Goal: Task Accomplishment & Management: Manage account settings

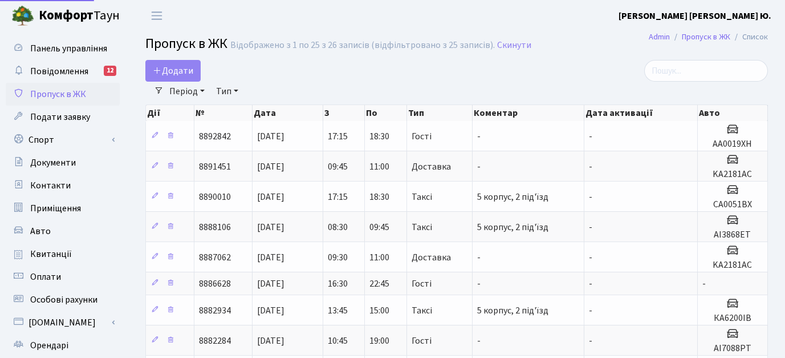
select select "25"
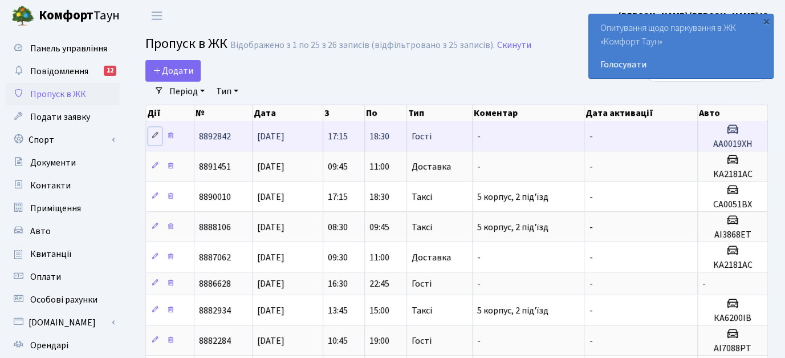
click at [153, 132] on icon at bounding box center [155, 135] width 8 height 8
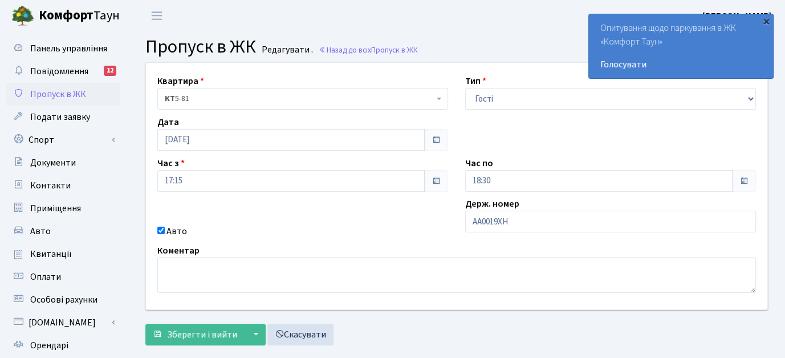
click at [766, 21] on div "×" at bounding box center [766, 20] width 11 height 11
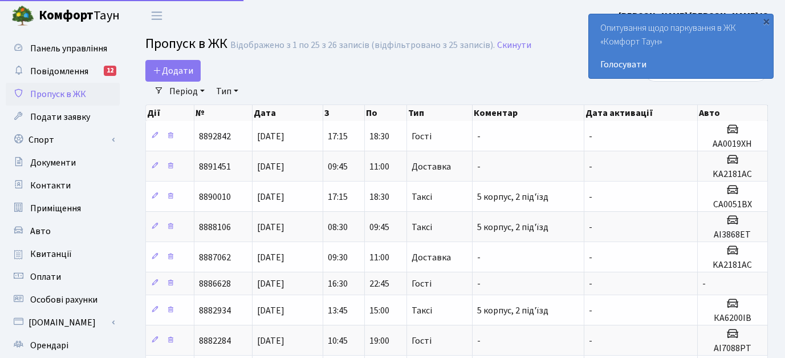
select select "25"
click at [767, 22] on div "×" at bounding box center [766, 20] width 11 height 11
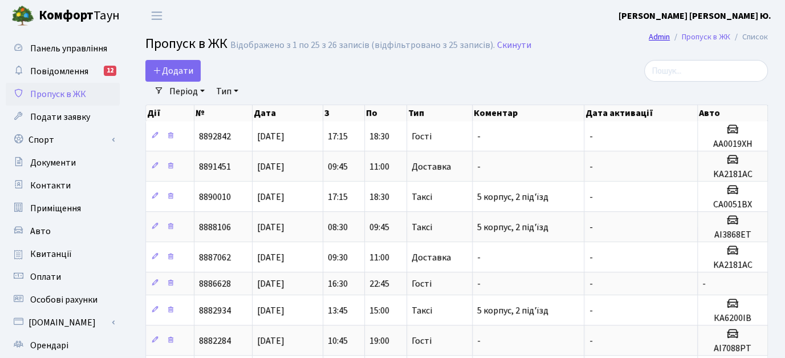
click at [656, 36] on link "Admin" at bounding box center [659, 37] width 21 height 12
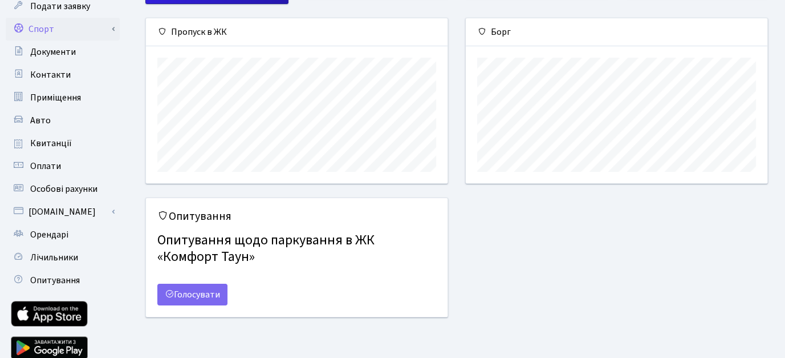
scroll to position [114, 0]
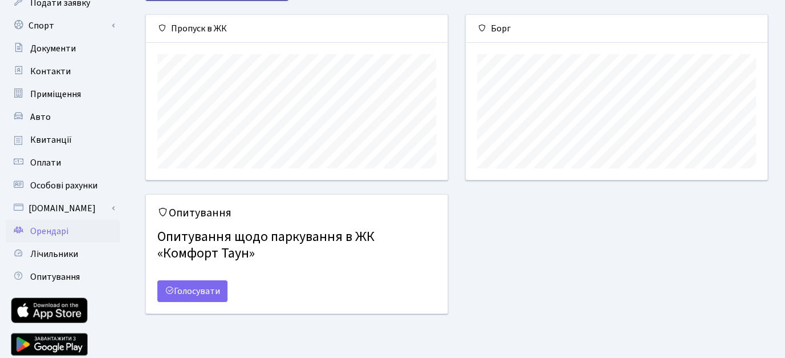
click at [66, 226] on span "Орендарі" at bounding box center [49, 231] width 38 height 13
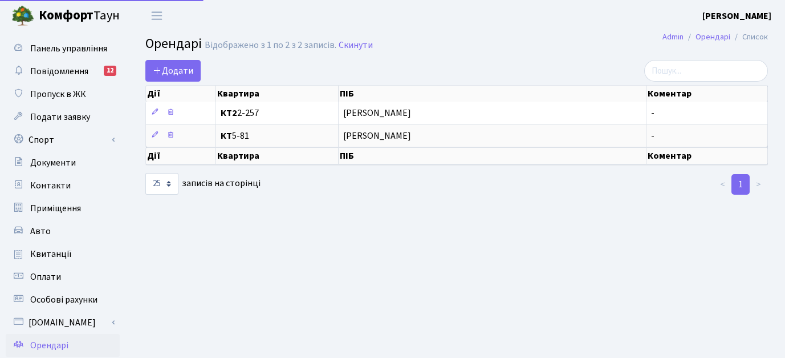
select select "25"
click at [69, 96] on span "Пропуск в ЖК" at bounding box center [58, 94] width 56 height 13
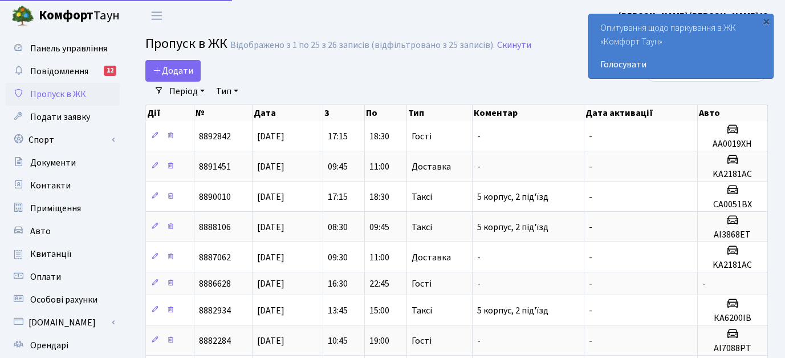
select select "25"
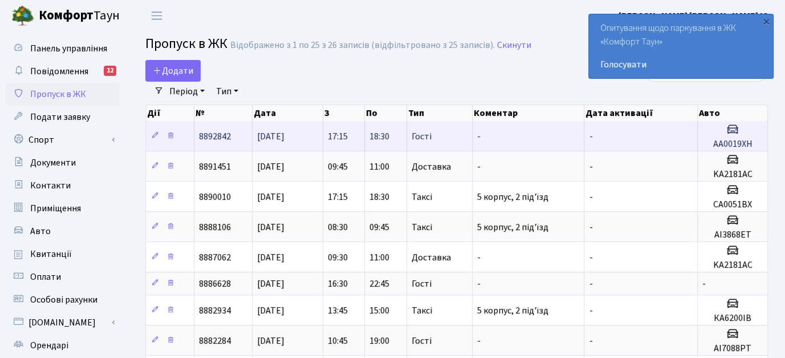
drag, startPoint x: 491, startPoint y: 147, endPoint x: 258, endPoint y: 142, distance: 233.3
click at [258, 142] on tr "8892842 [DATE] 17:15 18:30 Гості - - АА0019ХН" at bounding box center [457, 136] width 622 height 30
copy tr "[DATE] 17:15 18:30 Гості -"
drag, startPoint x: 759, startPoint y: 141, endPoint x: 714, endPoint y: 140, distance: 45.1
click at [714, 140] on h5 "АА0019ХН" at bounding box center [733, 144] width 60 height 11
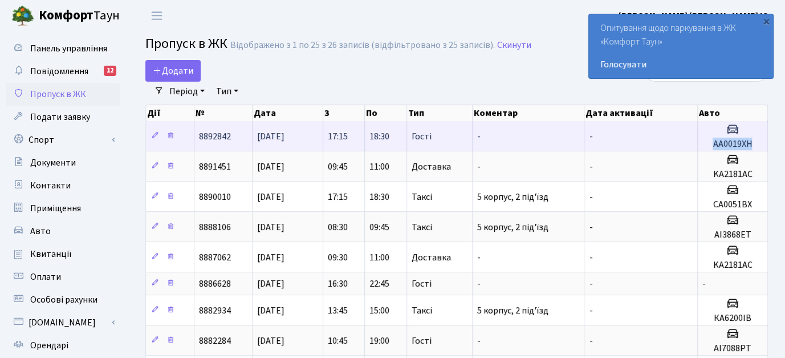
copy h5 "АА0019ХН"
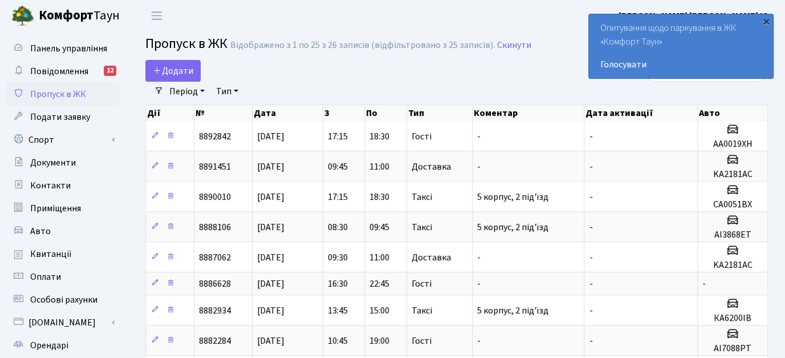
click at [763, 17] on div "×" at bounding box center [766, 20] width 11 height 11
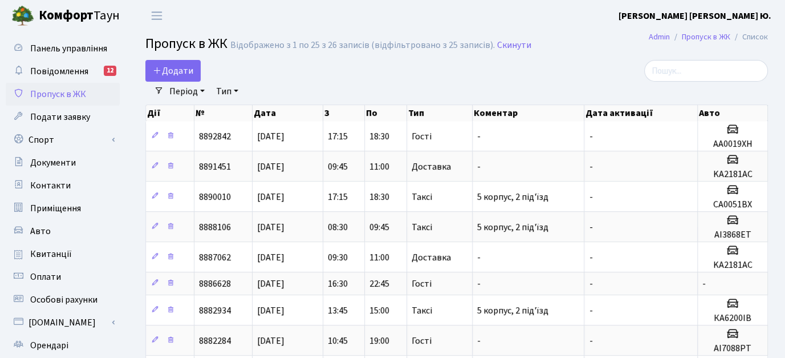
click at [745, 13] on b "[PERSON_NAME]" at bounding box center [695, 16] width 153 height 13
click at [714, 36] on link "Мій обліковий запис" at bounding box center [715, 36] width 114 height 18
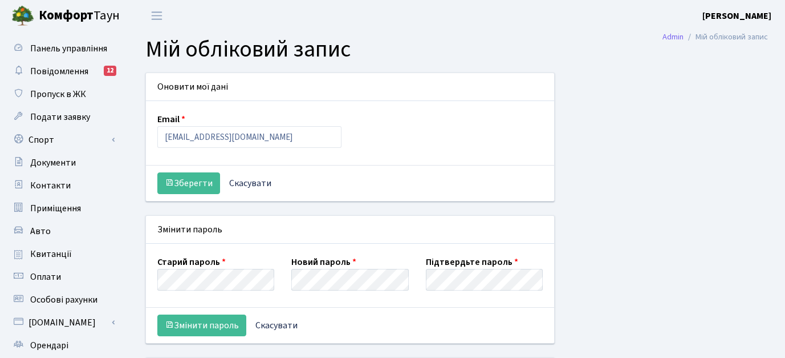
select select
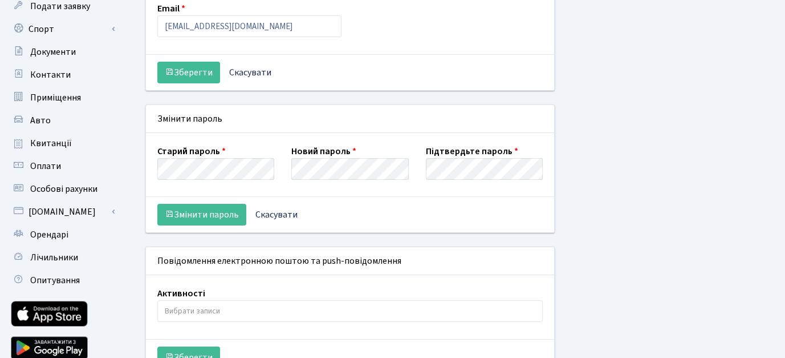
scroll to position [110, 0]
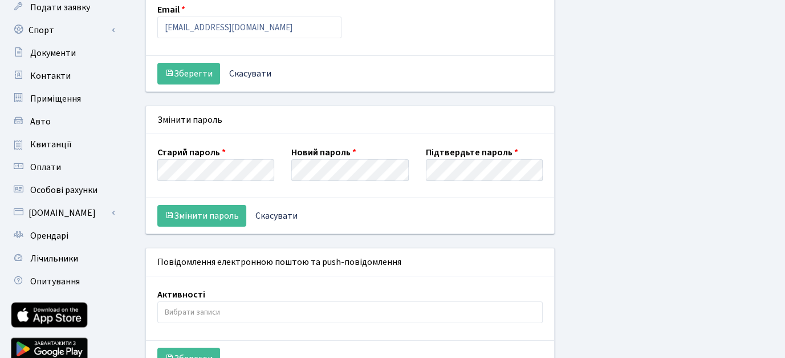
click at [453, 217] on div "Змінити пароль Скасувати" at bounding box center [350, 215] width 408 height 36
click at [199, 212] on button "Змінити пароль" at bounding box center [201, 216] width 89 height 22
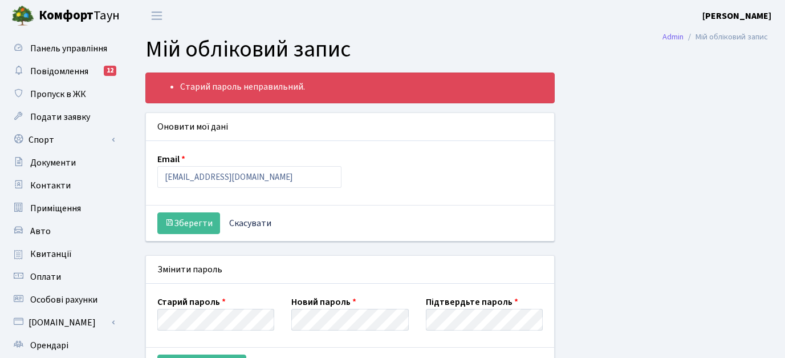
select select
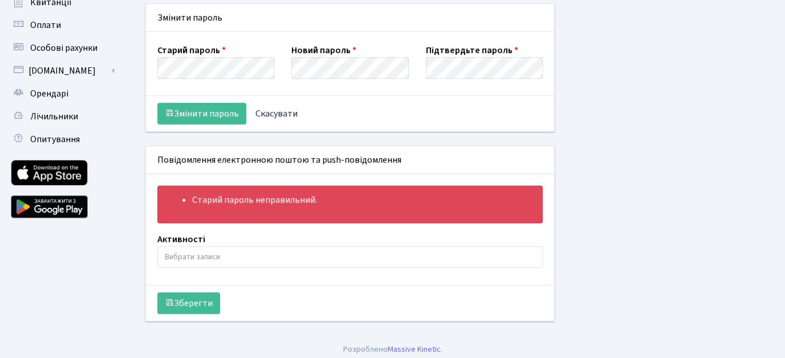
scroll to position [253, 0]
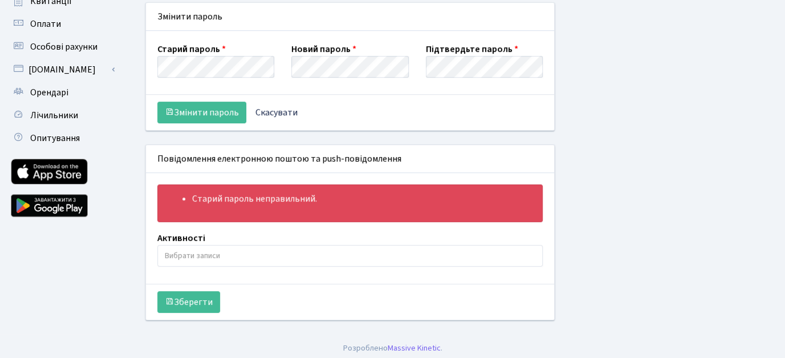
click at [248, 258] on input "search" at bounding box center [350, 255] width 385 height 21
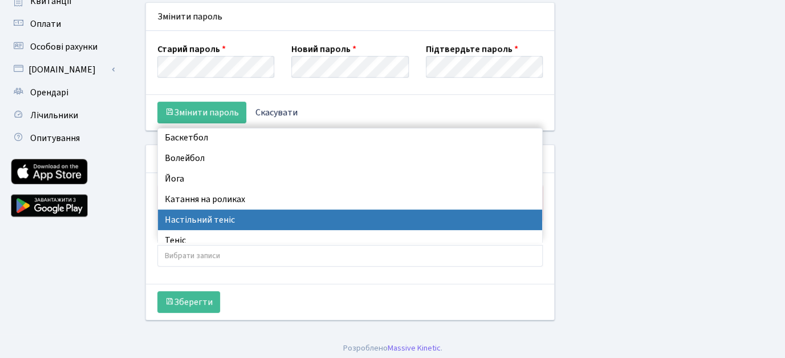
scroll to position [0, 0]
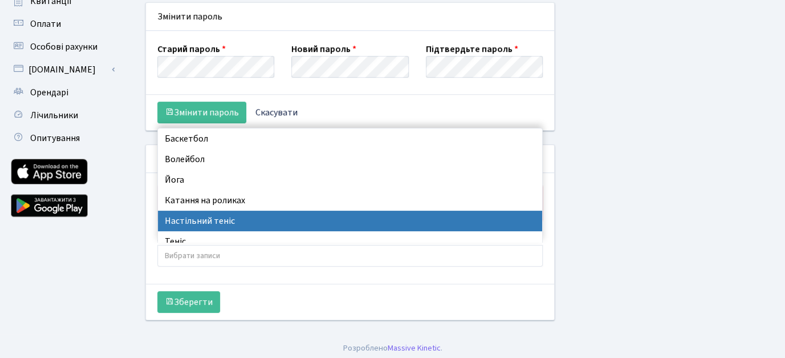
click at [647, 207] on div "Старий пароль неправильний. Оновити мої дані Email jackstulov@gmail.com Зберегт…" at bounding box center [457, 77] width 640 height 514
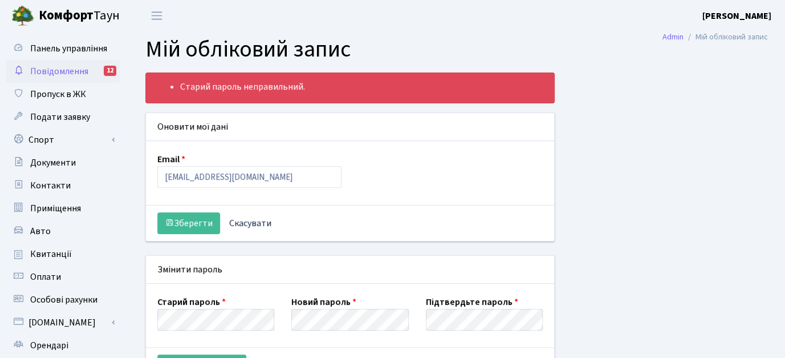
click at [61, 72] on span "Повідомлення" at bounding box center [59, 71] width 58 height 13
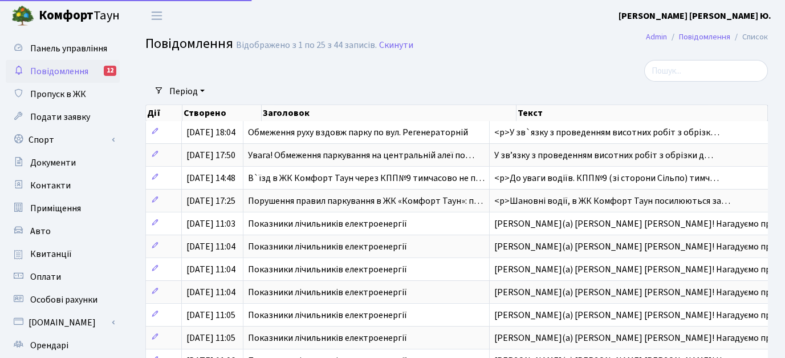
select select "25"
click at [63, 95] on span "Пропуск в ЖК" at bounding box center [58, 94] width 56 height 13
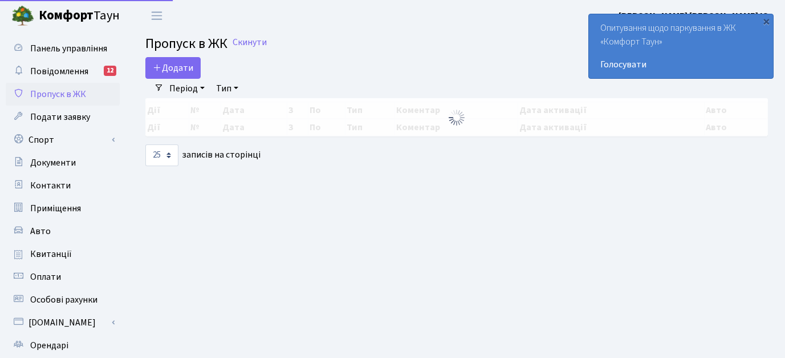
select select "25"
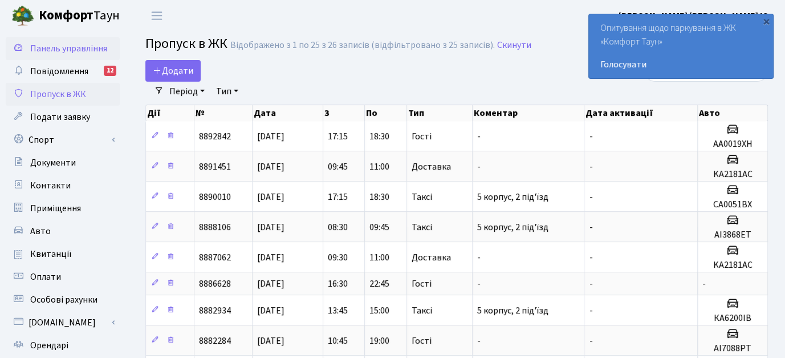
click at [46, 48] on span "Панель управління" at bounding box center [68, 48] width 77 height 13
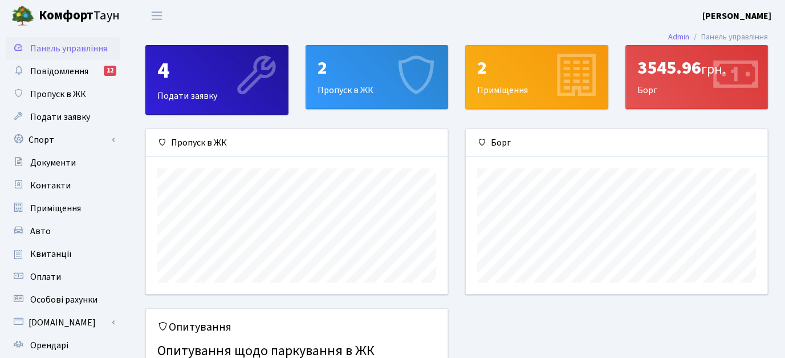
drag, startPoint x: 226, startPoint y: 139, endPoint x: 175, endPoint y: 141, distance: 51.4
click at [175, 141] on div "Пропуск в ЖК" at bounding box center [297, 143] width 302 height 28
click at [348, 80] on div "2 Пропуск в ЖК" at bounding box center [377, 77] width 142 height 63
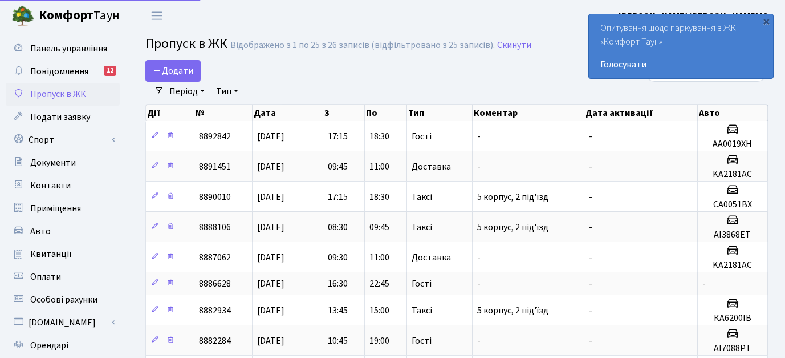
select select "25"
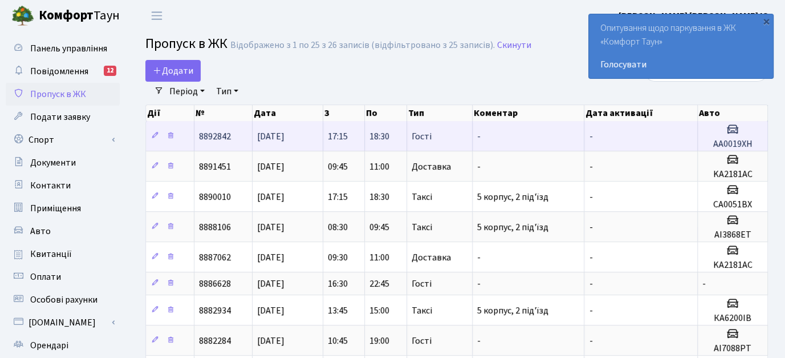
click at [226, 135] on span "8892842" at bounding box center [215, 136] width 32 height 13
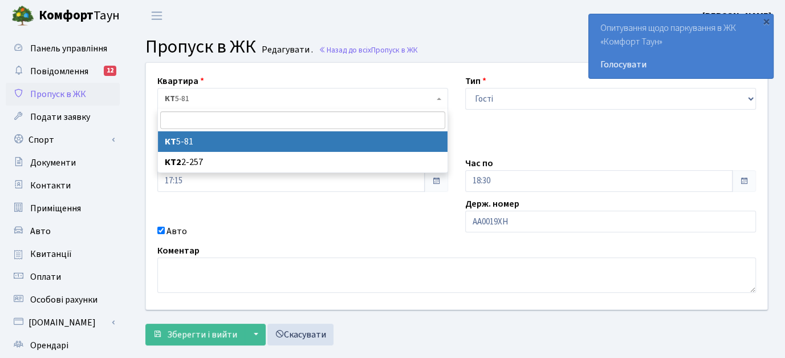
click at [437, 99] on b at bounding box center [439, 99] width 5 height 2
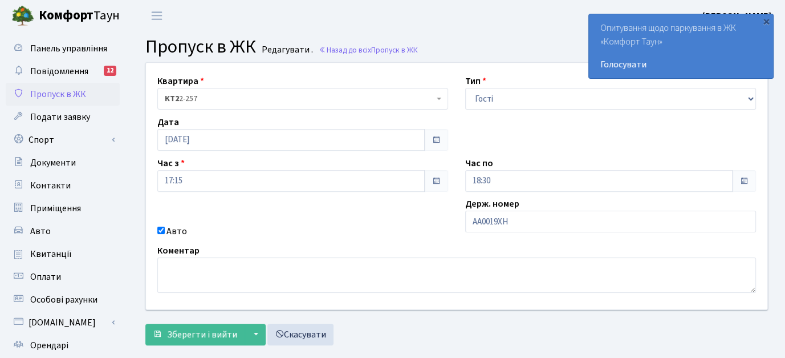
click at [442, 99] on span "КТ2 2-257" at bounding box center [302, 99] width 291 height 22
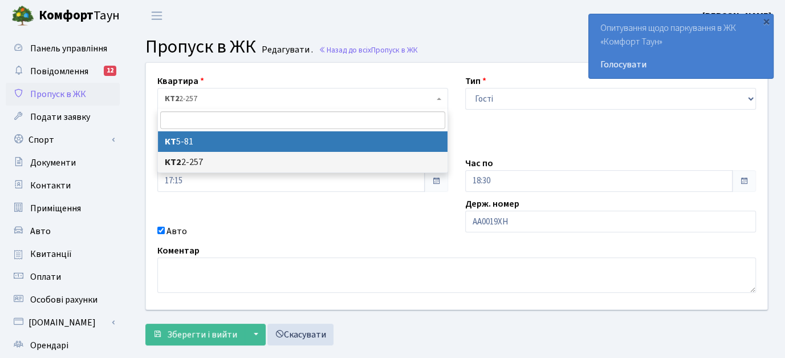
select select "2491"
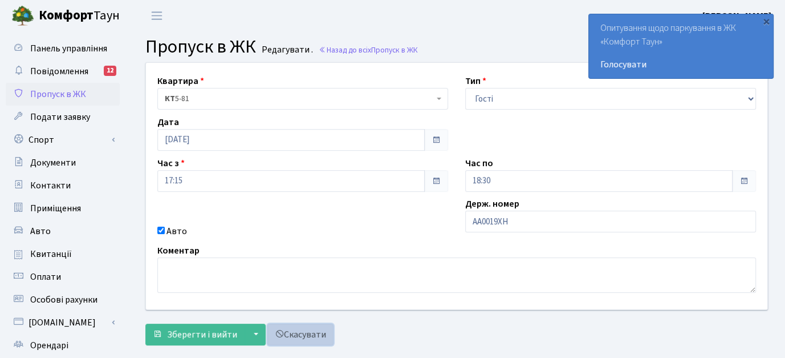
click at [307, 332] on link "Скасувати" at bounding box center [300, 334] width 66 height 22
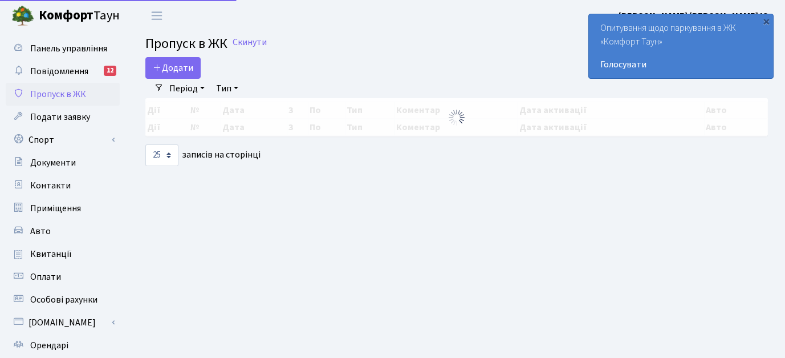
select select "25"
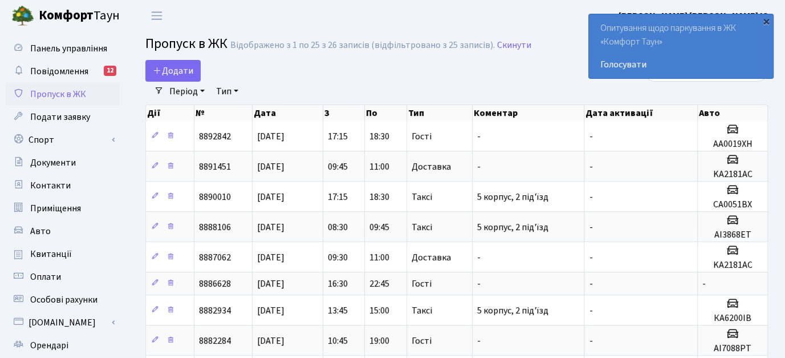
click at [767, 21] on div "×" at bounding box center [766, 20] width 11 height 11
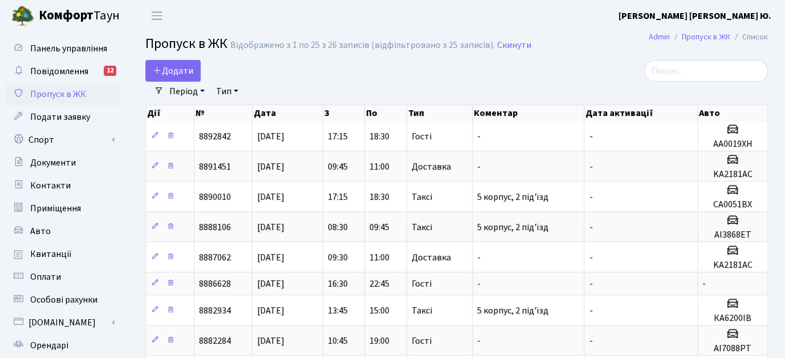
click at [531, 69] on div "Додати" at bounding box center [350, 71] width 410 height 22
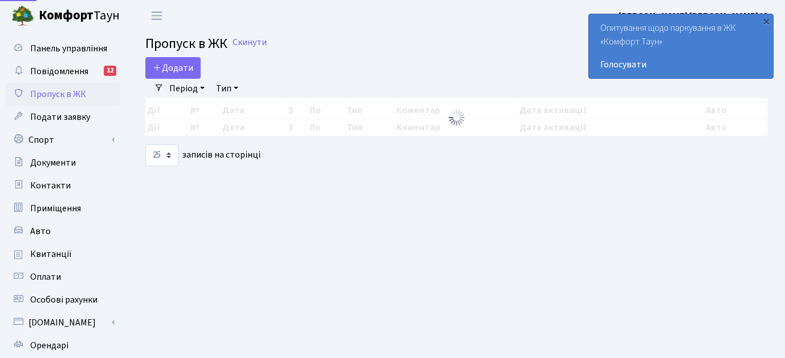
select select "25"
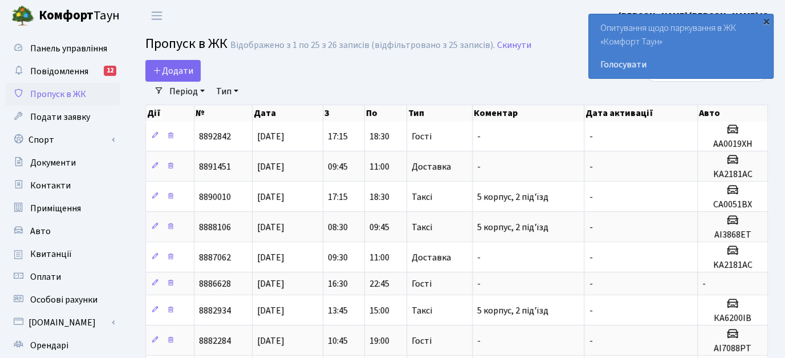
click at [767, 22] on div "×" at bounding box center [766, 20] width 11 height 11
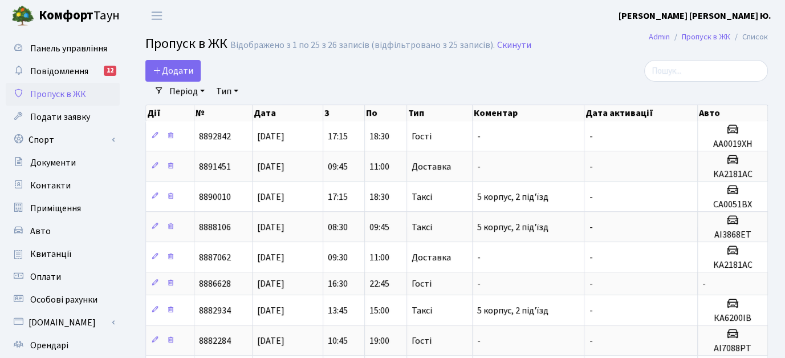
click at [737, 16] on b "[PERSON_NAME]" at bounding box center [695, 16] width 153 height 13
click at [719, 33] on link "Мій обліковий запис" at bounding box center [715, 36] width 114 height 18
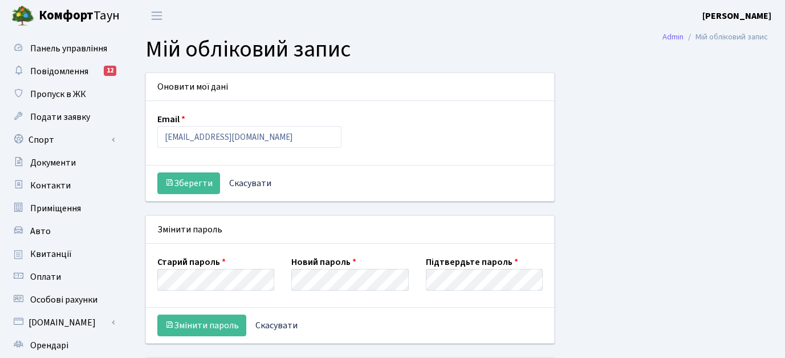
select select
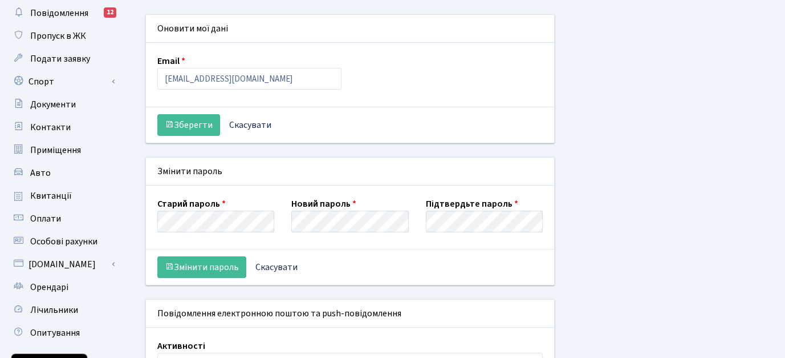
scroll to position [57, 0]
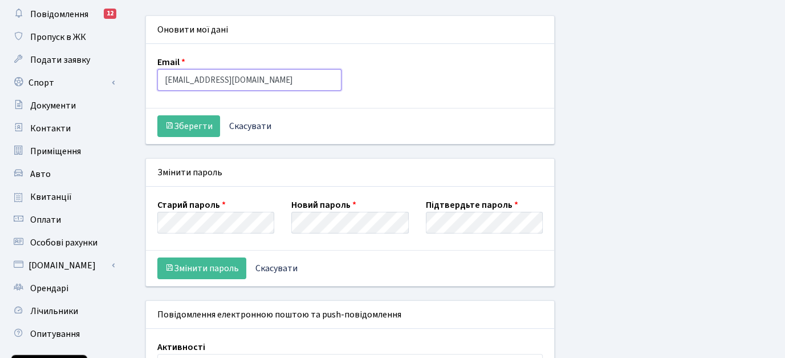
click at [264, 78] on input "[EMAIL_ADDRESS][DOMAIN_NAME]" at bounding box center [249, 80] width 184 height 22
click at [399, 114] on div "Зберегти Скасувати" at bounding box center [350, 126] width 408 height 36
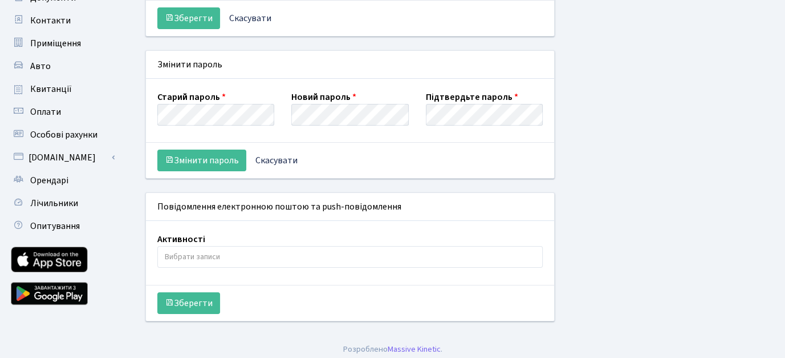
scroll to position [167, 0]
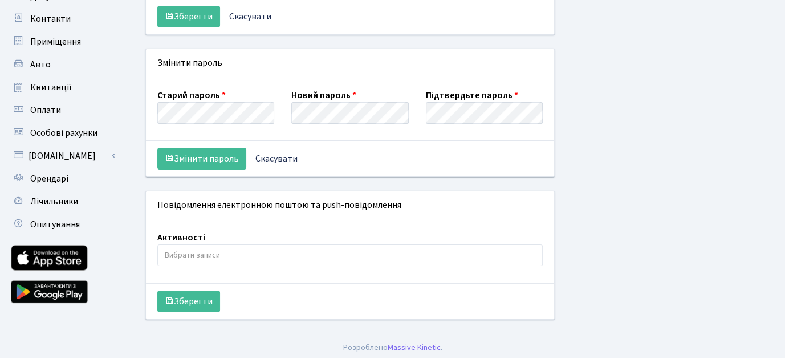
click at [270, 253] on input "search" at bounding box center [350, 255] width 385 height 21
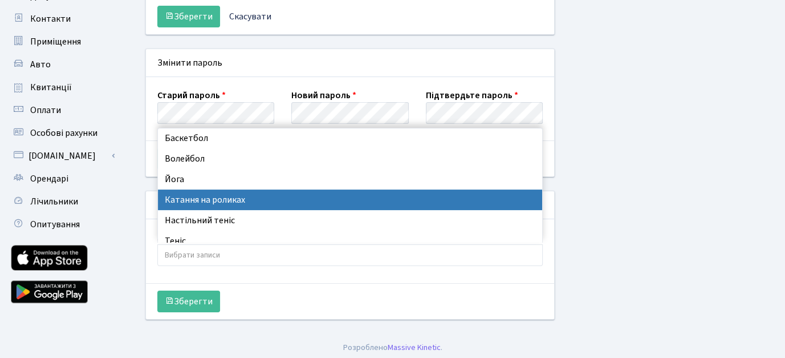
scroll to position [0, 0]
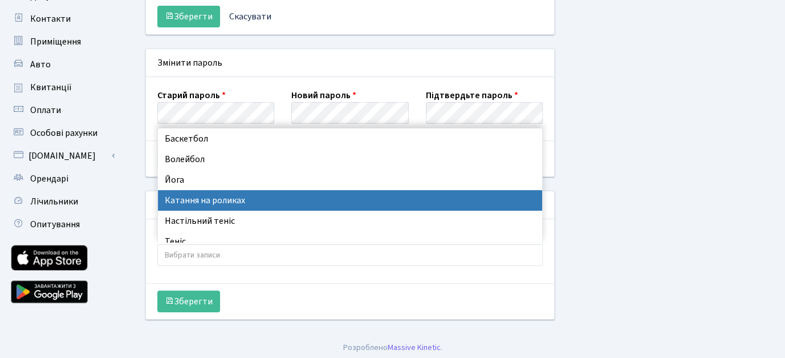
click at [667, 205] on div "Оновити мої дані Email [EMAIL_ADDRESS][DOMAIN_NAME] Зберегти Скасувати Змінити …" at bounding box center [457, 119] width 640 height 427
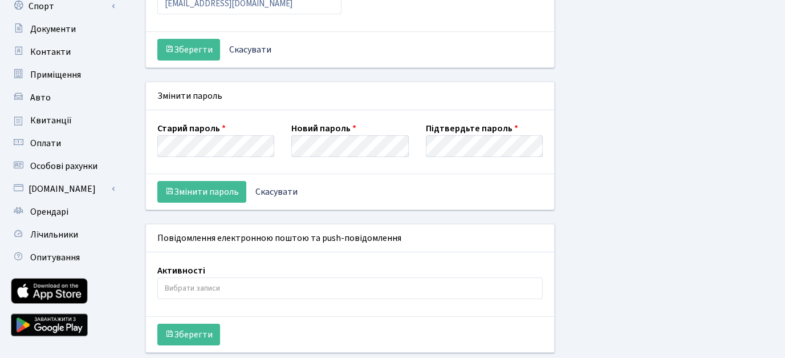
scroll to position [167, 0]
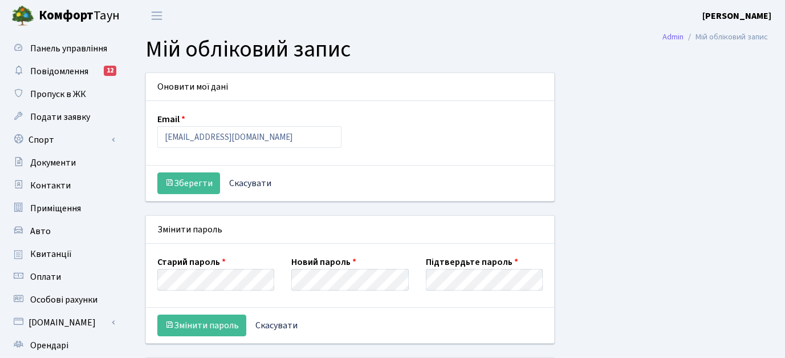
select select
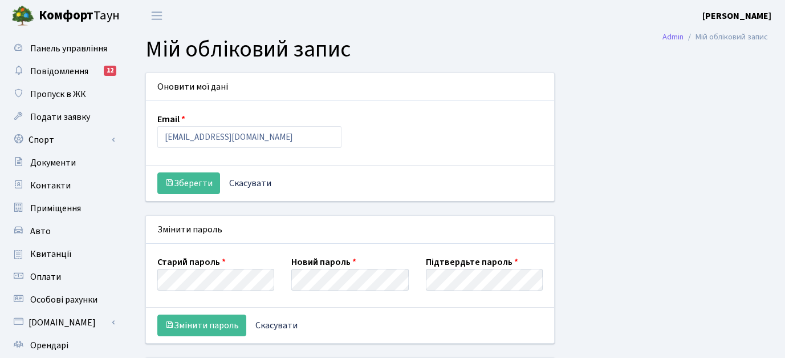
scroll to position [167, 0]
select select
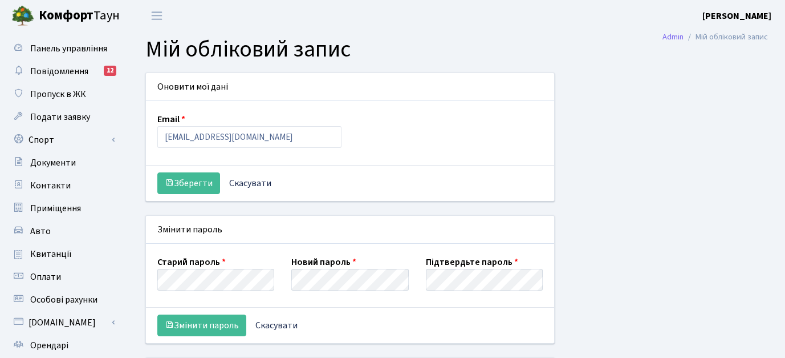
select select
